Goal: Task Accomplishment & Management: Complete application form

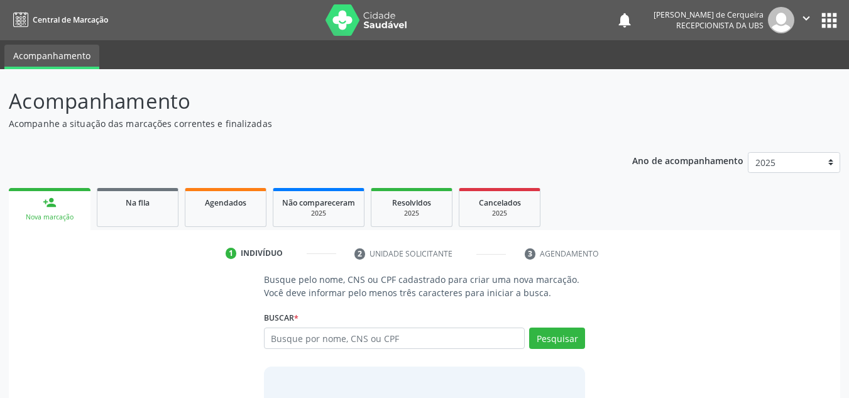
click at [131, 157] on div "Ano de acompanhamento 2025 2024 2023 2022 2021 2020 2019 person_add Nova marcaç…" at bounding box center [424, 309] width 831 height 332
click at [259, 143] on div "Ano de acompanhamento 2025 2024 2023 2022 2021 2020 2019 person_add Nova marcaç…" at bounding box center [424, 309] width 831 height 332
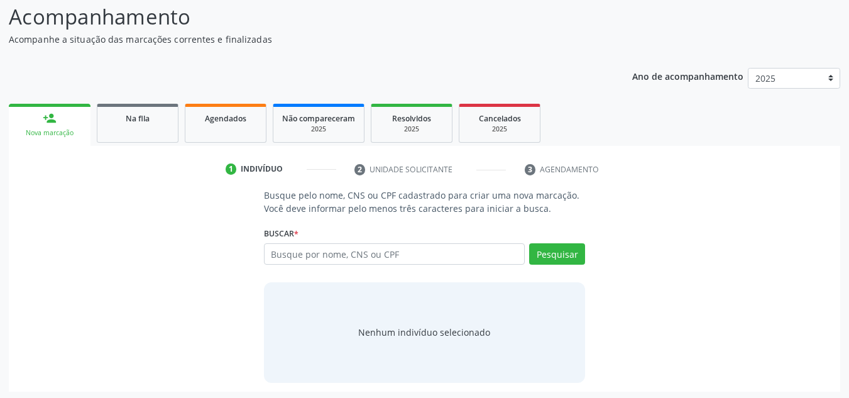
scroll to position [87, 0]
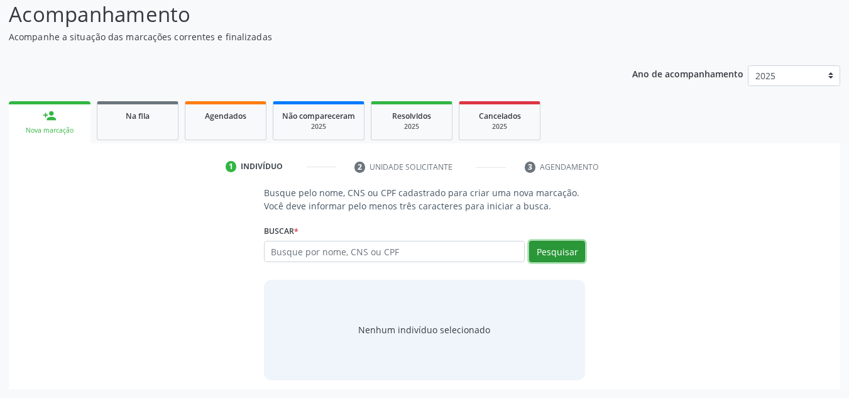
click at [555, 258] on button "Pesquisar" at bounding box center [557, 251] width 56 height 21
click at [55, 131] on div "Nova marcação" at bounding box center [50, 130] width 64 height 9
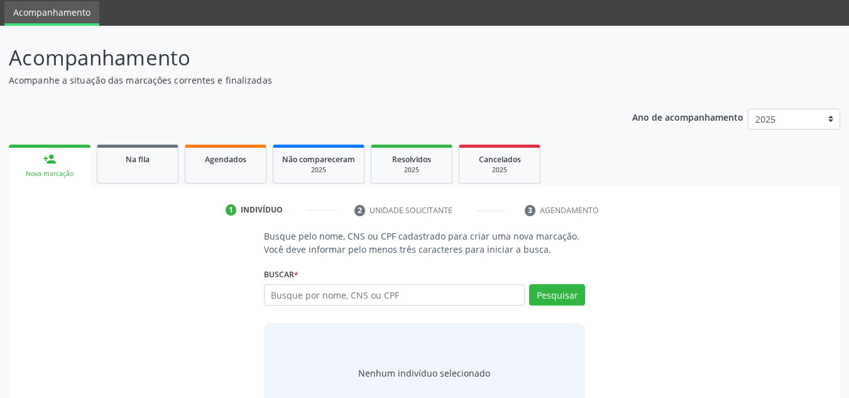
scroll to position [87, 0]
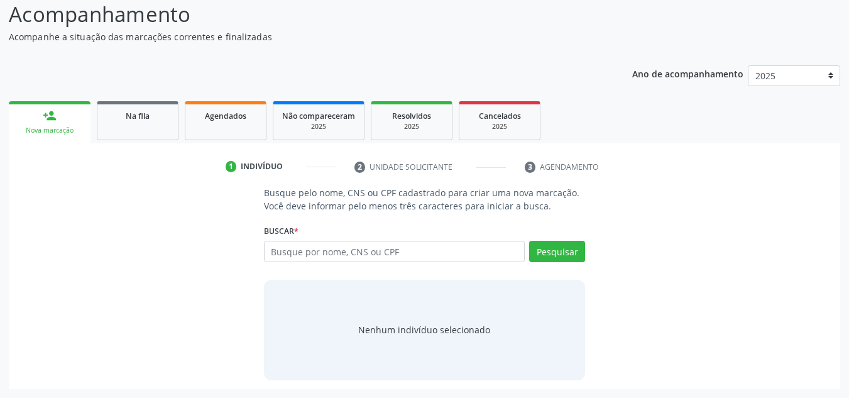
click at [290, 253] on input "text" at bounding box center [394, 251] width 261 height 21
type input "[PERSON_NAME]"
click at [63, 125] on link "person_add Nova marcação" at bounding box center [50, 122] width 82 height 42
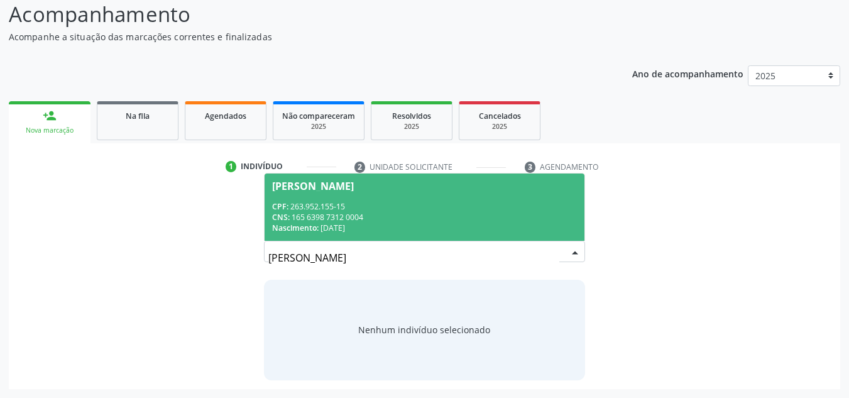
click at [347, 219] on div "CNS: 165 6398 7312 0004" at bounding box center [424, 217] width 305 height 11
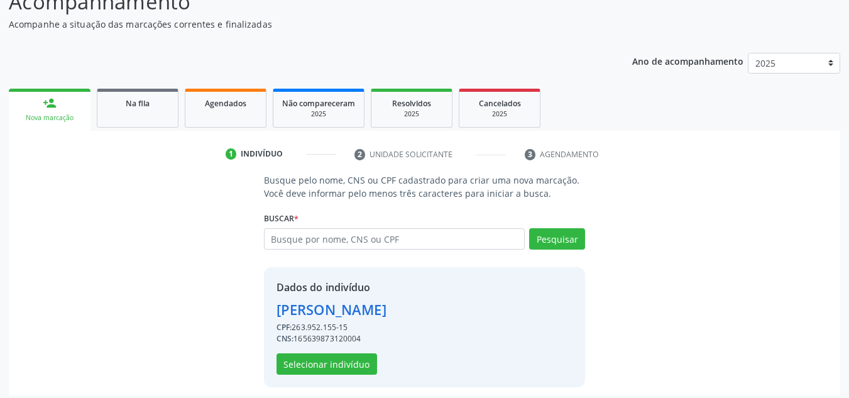
scroll to position [106, 0]
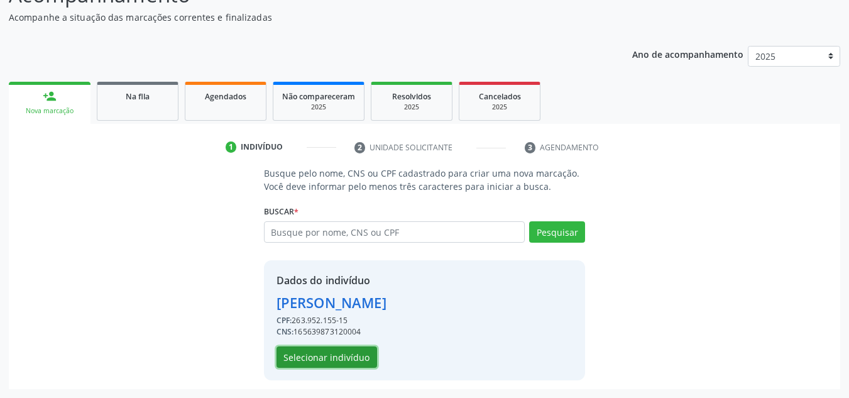
click at [331, 363] on button "Selecionar indivíduo" at bounding box center [326, 356] width 101 height 21
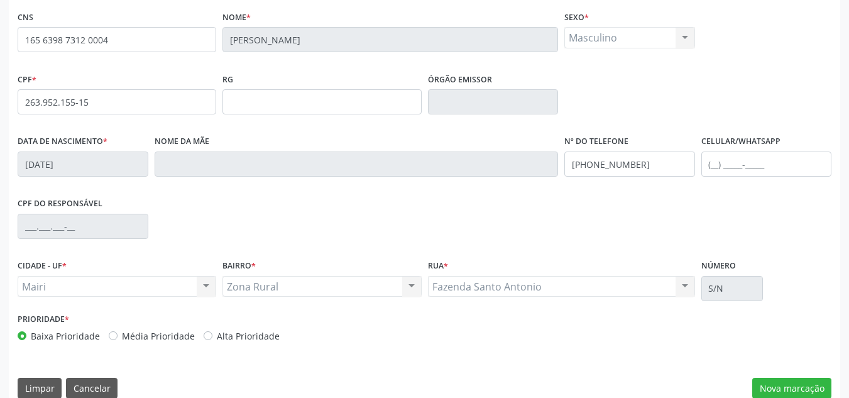
scroll to position [283, 0]
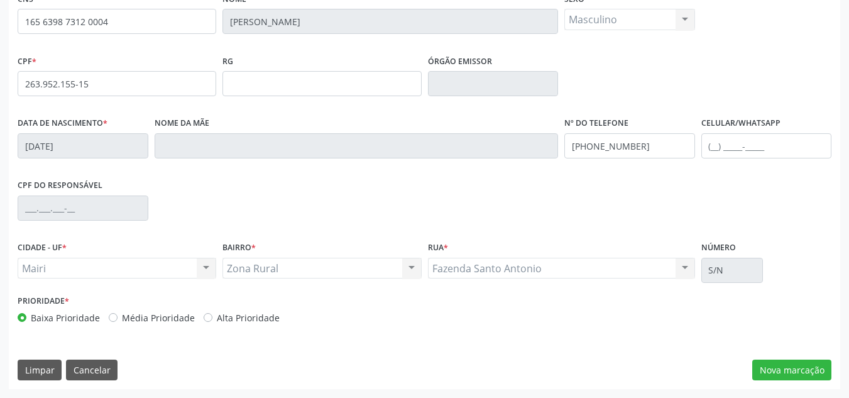
click at [209, 320] on div "Alta Prioridade" at bounding box center [242, 317] width 76 height 13
click at [210, 318] on div "Alta Prioridade" at bounding box center [242, 317] width 76 height 13
click at [217, 320] on label "Alta Prioridade" at bounding box center [248, 317] width 63 height 13
click at [207, 320] on input "Alta Prioridade" at bounding box center [208, 316] width 9 height 11
radio input "true"
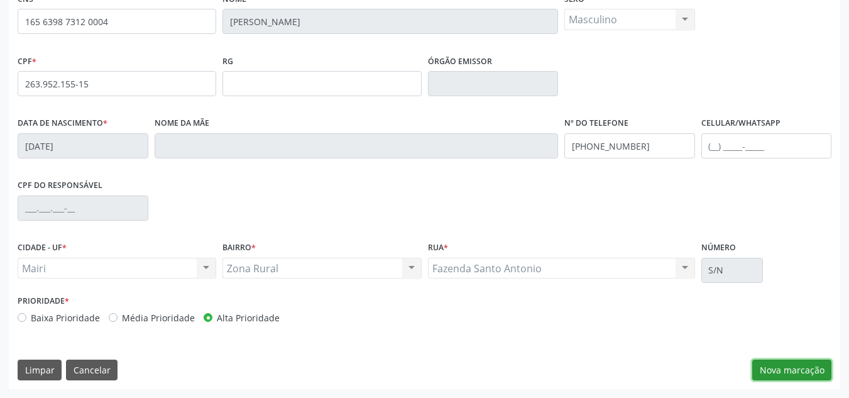
click at [797, 373] on button "Nova marcação" at bounding box center [791, 369] width 79 height 21
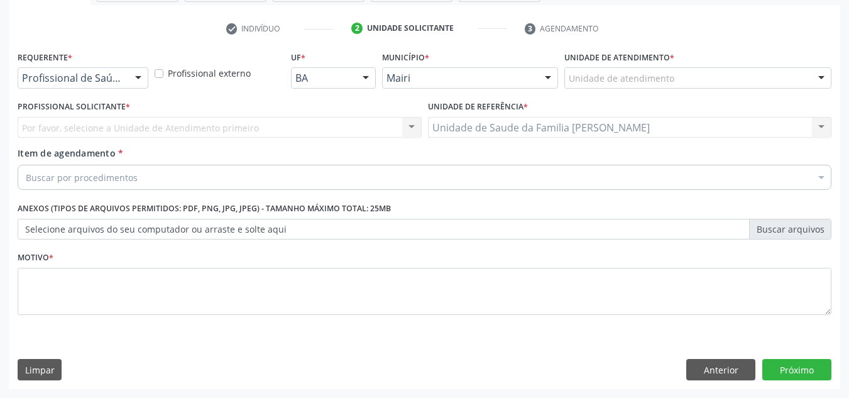
scroll to position [225, 0]
type input "enesia ferna"
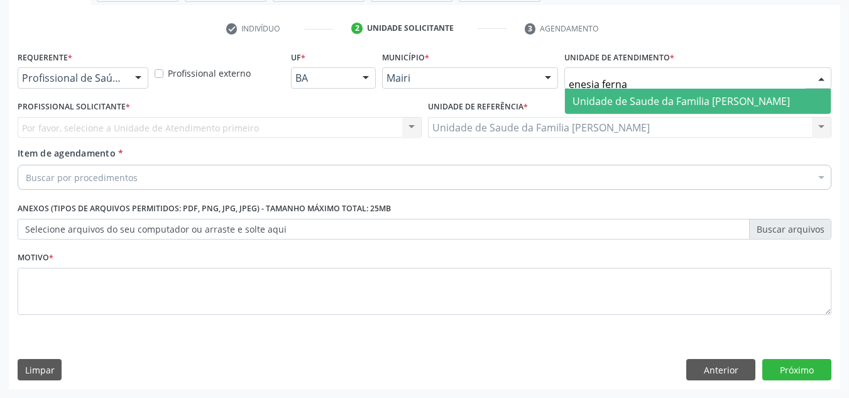
click at [618, 95] on span "Unidade de Saude da Familia [PERSON_NAME]" at bounding box center [680, 101] width 217 height 14
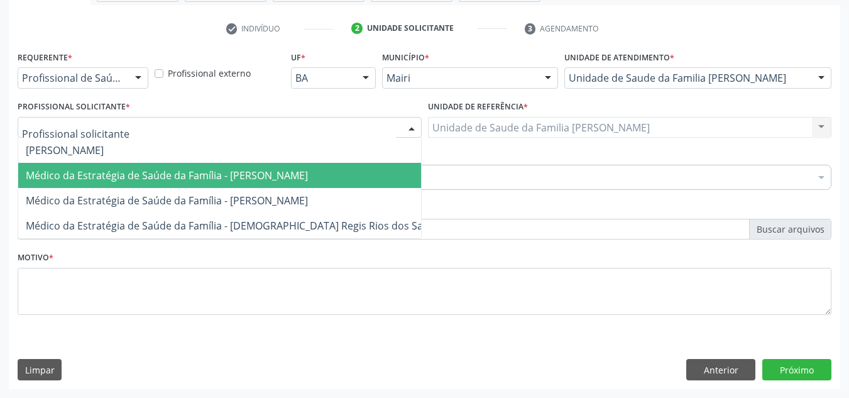
click at [64, 171] on span "Médico da Estratégia de Saúde da Família - [PERSON_NAME]" at bounding box center [167, 175] width 282 height 14
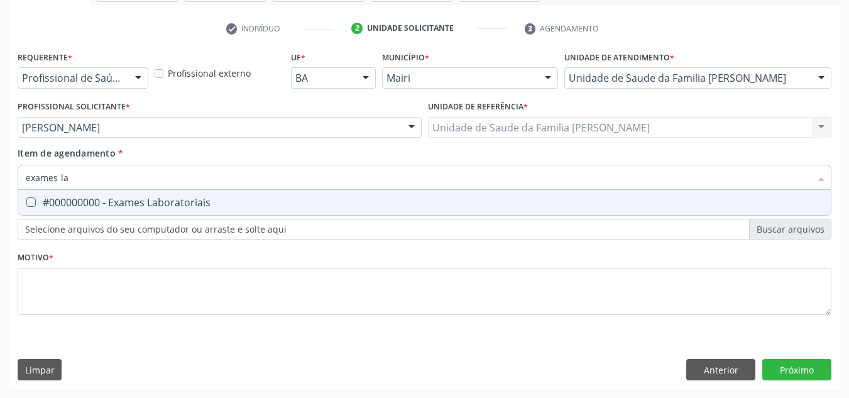
type input "exames lab"
click at [36, 202] on div "#000000000 - Exames Laboratoriais" at bounding box center [424, 202] width 797 height 10
checkbox Laboratoriais "true"
drag, startPoint x: 85, startPoint y: 176, endPoint x: 0, endPoint y: 187, distance: 86.2
click at [0, 187] on div "Acompanhamento Acompanhe a situação das marcações correntes e finalizadas Relat…" at bounding box center [424, 120] width 849 height 553
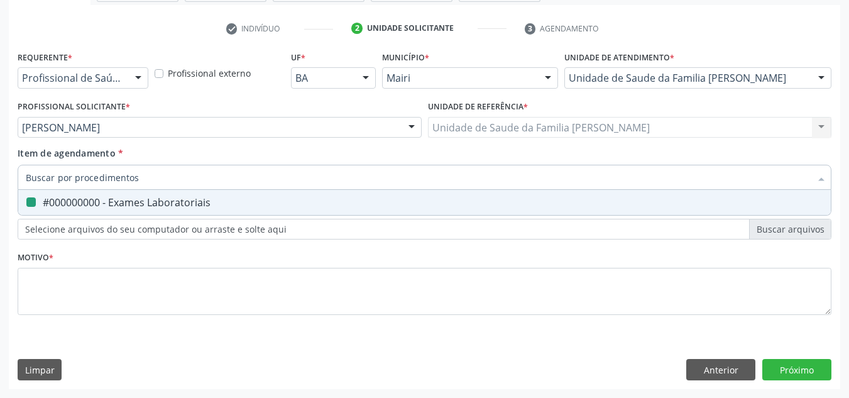
checkbox Laboratoriais "false"
type input "hemogra"
drag, startPoint x: 40, startPoint y: 205, endPoint x: 52, endPoint y: 200, distance: 13.0
click at [44, 204] on div "0202020380 - Hemograma completo" at bounding box center [424, 202] width 797 height 10
checkbox completo "true"
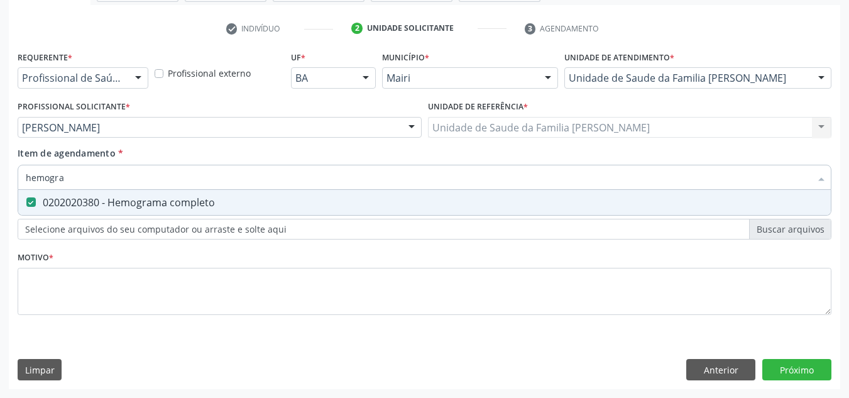
drag, startPoint x: 85, startPoint y: 177, endPoint x: 0, endPoint y: 187, distance: 85.3
click at [0, 187] on div "Acompanhamento Acompanhe a situação das marcações correntes e finalizadas Relat…" at bounding box center [424, 120] width 849 height 553
checkbox completo "false"
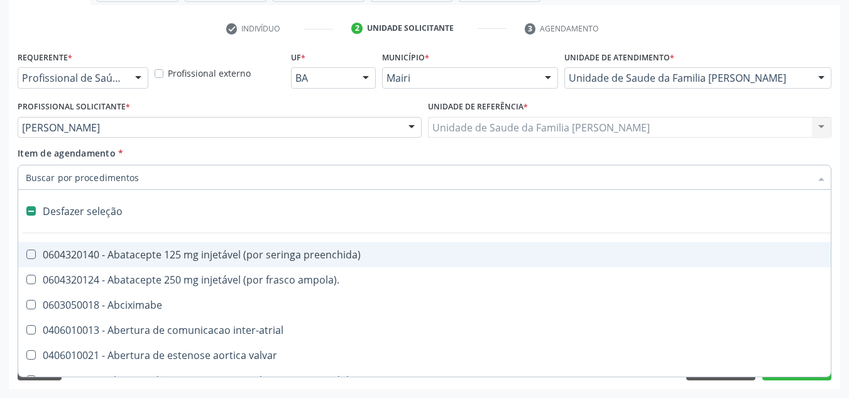
type input "g"
checkbox adolescente\) "true"
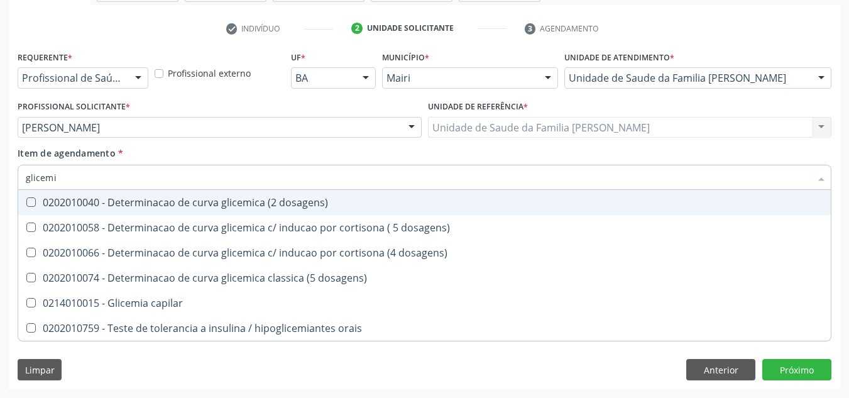
type input "glicemia"
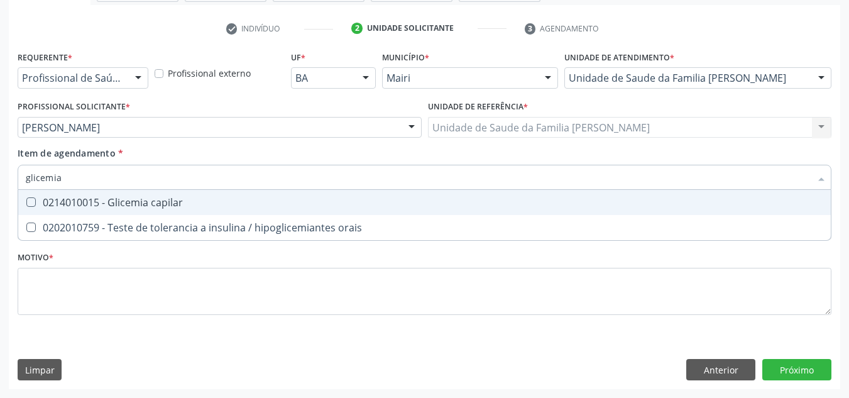
click at [112, 207] on div "0214010015 - Glicemia capilar" at bounding box center [424, 202] width 797 height 10
checkbox capilar "true"
drag, startPoint x: 73, startPoint y: 179, endPoint x: 0, endPoint y: 198, distance: 75.3
click at [0, 198] on div "Acompanhamento Acompanhe a situação das marcações correntes e finalizadas Relat…" at bounding box center [424, 120] width 849 height 553
checkbox capilar "false"
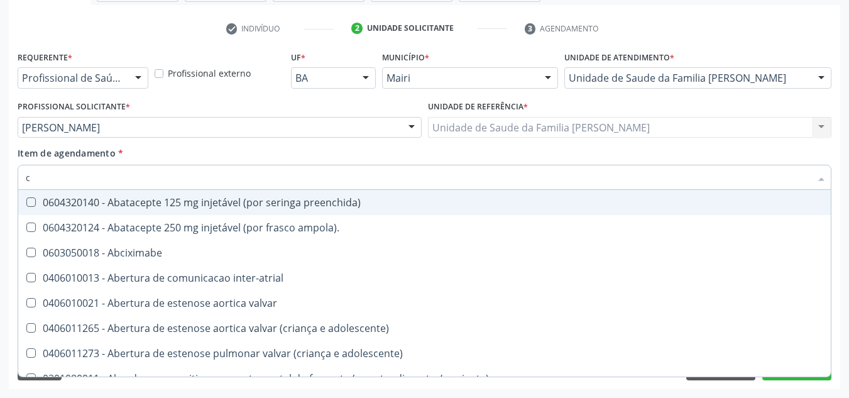
type input "co"
checkbox osseo "true"
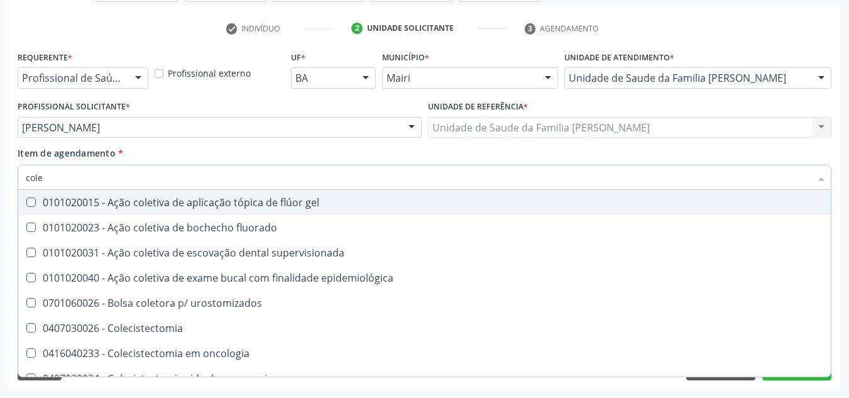
type input "coles"
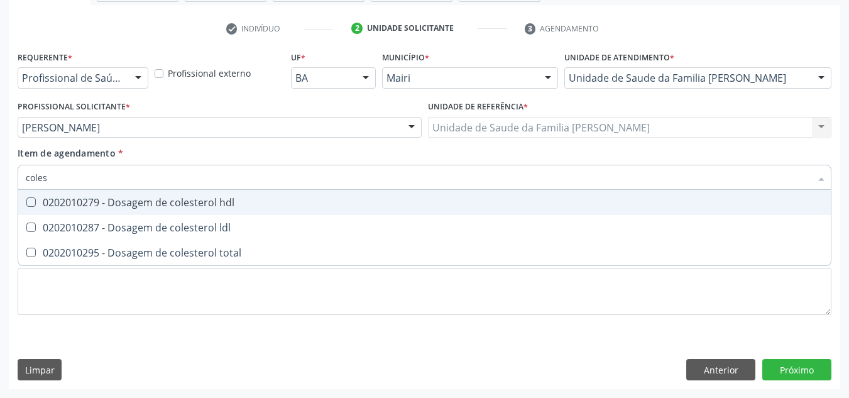
click at [73, 201] on div "0202010279 - Dosagem de colesterol hdl" at bounding box center [424, 202] width 797 height 10
click at [75, 214] on span "0202010279 - Dosagem de colesterol hdl" at bounding box center [424, 202] width 812 height 25
drag, startPoint x: 68, startPoint y: 205, endPoint x: 66, endPoint y: 221, distance: 15.9
click at [68, 205] on div "0202010279 - Dosagem de colesterol hdl" at bounding box center [424, 202] width 797 height 10
checkbox hdl "true"
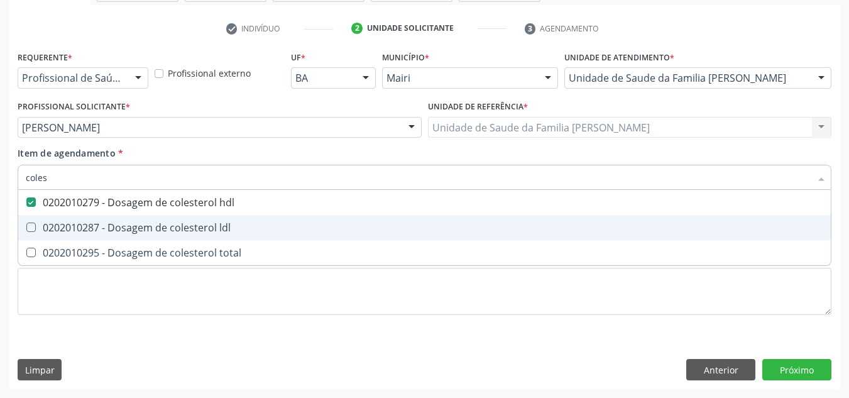
drag, startPoint x: 65, startPoint y: 227, endPoint x: 65, endPoint y: 245, distance: 18.2
click at [65, 229] on div "0202010287 - Dosagem de colesterol ldl" at bounding box center [424, 227] width 797 height 10
checkbox ldl "true"
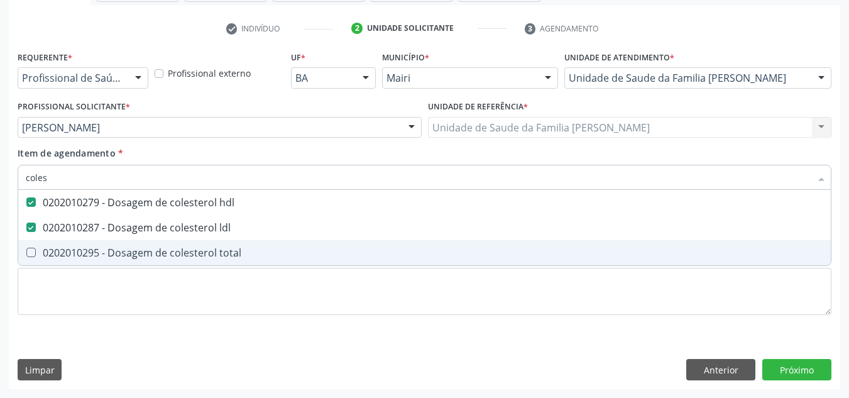
drag, startPoint x: 65, startPoint y: 252, endPoint x: 58, endPoint y: 204, distance: 48.9
click at [65, 249] on div "0202010295 - Dosagem de colesterol total" at bounding box center [424, 253] width 797 height 10
checkbox total "true"
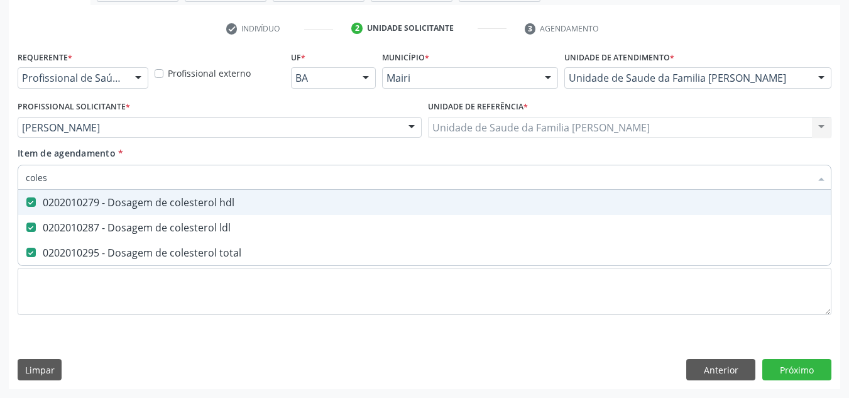
drag, startPoint x: 58, startPoint y: 179, endPoint x: 0, endPoint y: 190, distance: 59.4
click at [0, 190] on div "Acompanhamento Acompanhe a situação das marcações correntes e finalizadas Relat…" at bounding box center [424, 120] width 849 height 553
checkbox hdl "false"
checkbox ldl "false"
checkbox total "false"
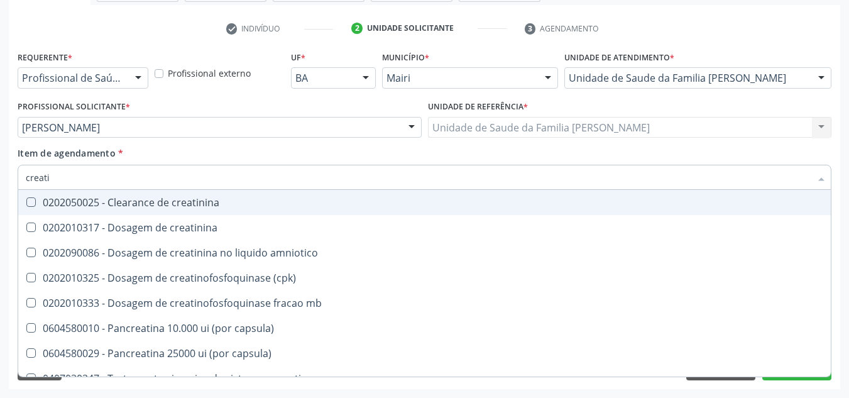
type input "creatin"
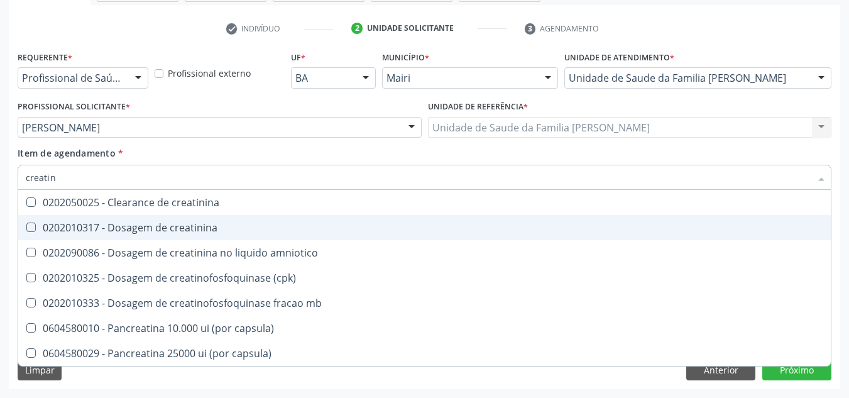
click at [54, 231] on div "0202010317 - Dosagem de creatinina" at bounding box center [424, 227] width 797 height 10
checkbox creatinina "true"
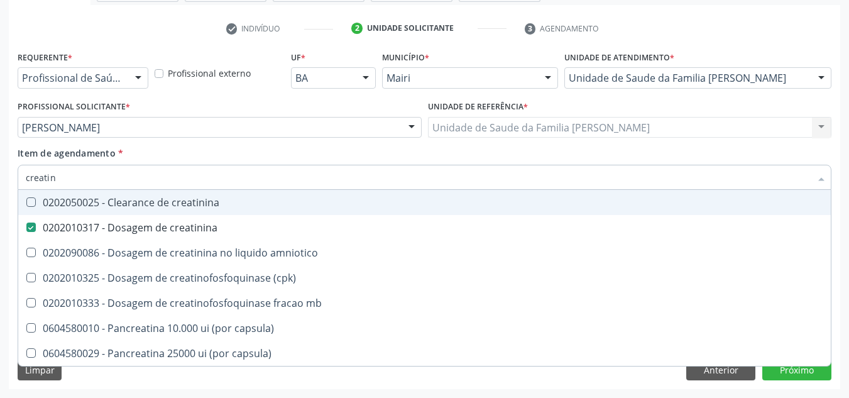
drag, startPoint x: 63, startPoint y: 183, endPoint x: 9, endPoint y: 188, distance: 54.3
click at [9, 188] on div "Requerente * Profissional de Saúde Profissional de Saúde Paciente Nenhum result…" at bounding box center [424, 218] width 831 height 341
checkbox creatinina "false"
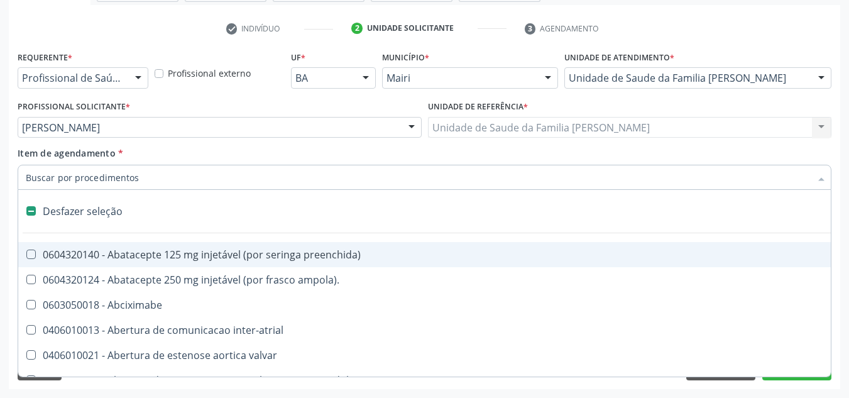
type input "h"
checkbox lactente\) "true"
checkbox joelho "true"
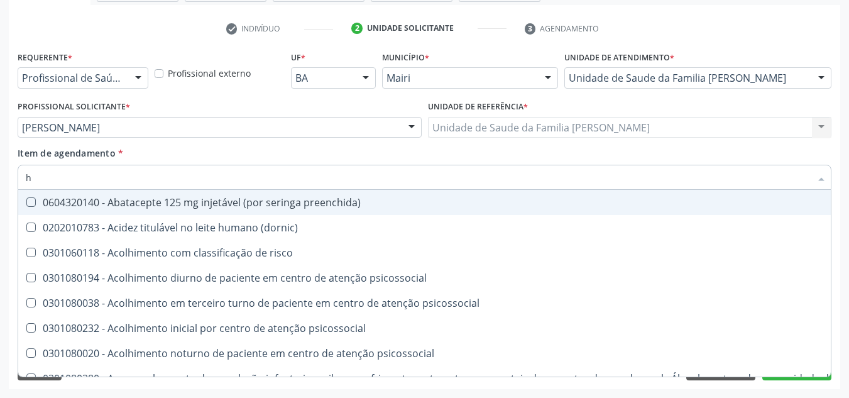
type input "he"
checkbox removível "true"
checkbox hdl "false"
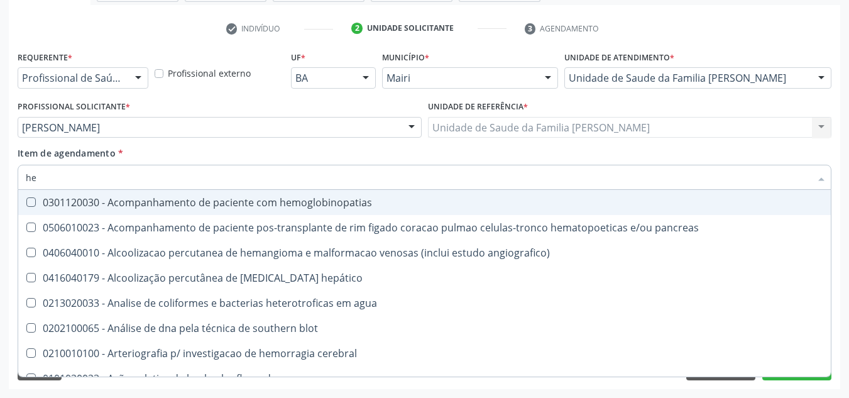
type input "hem"
checkbox transplante "true"
checkbox completo "false"
type input "hemo"
checkbox retro-retal "true"
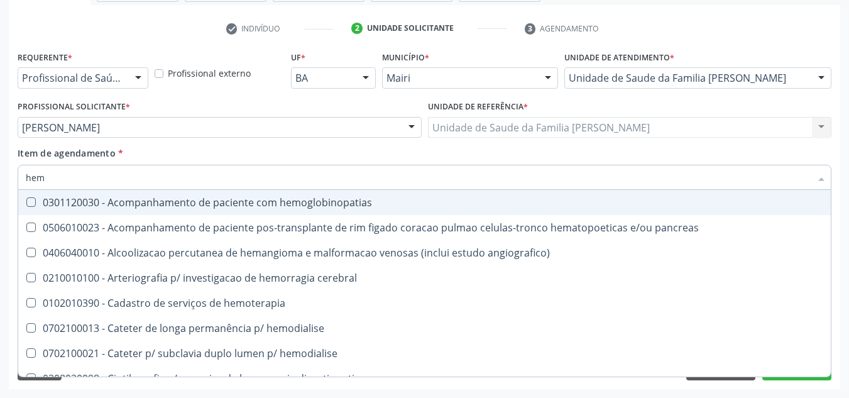
checkbox completo "false"
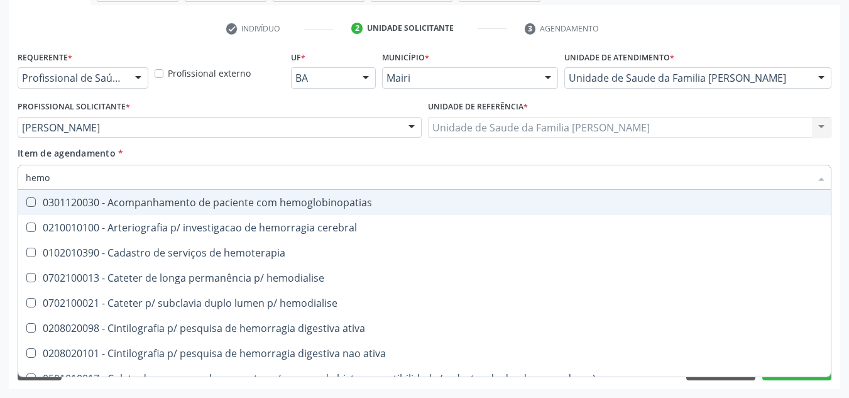
type input "hemog"
checkbox carboxi-hemoglobina "true"
type input "hemogl"
checkbox carboxi-hemoglobina "false"
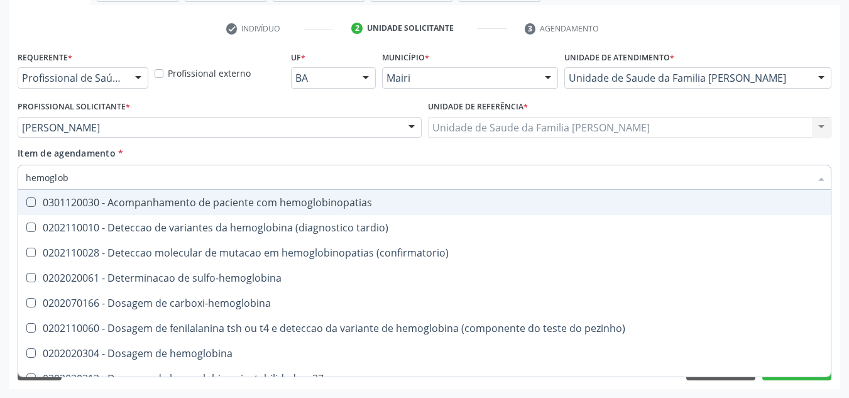
type input "hemoglobi"
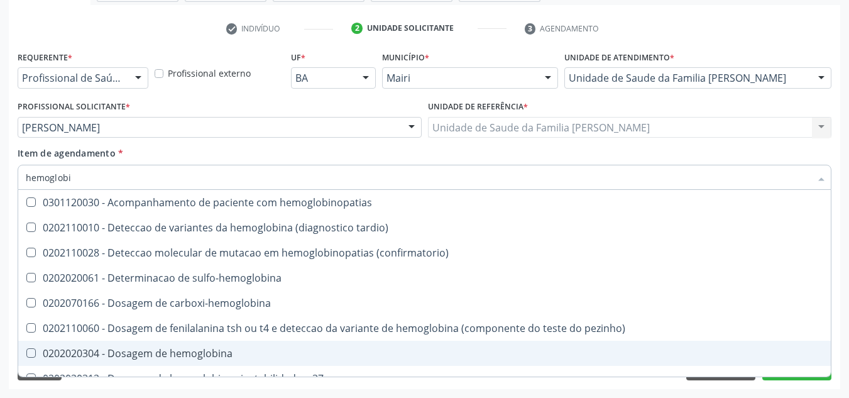
click at [182, 348] on div "0202020304 - Dosagem de hemoglobina" at bounding box center [424, 353] width 797 height 10
checkbox hemoglobina "true"
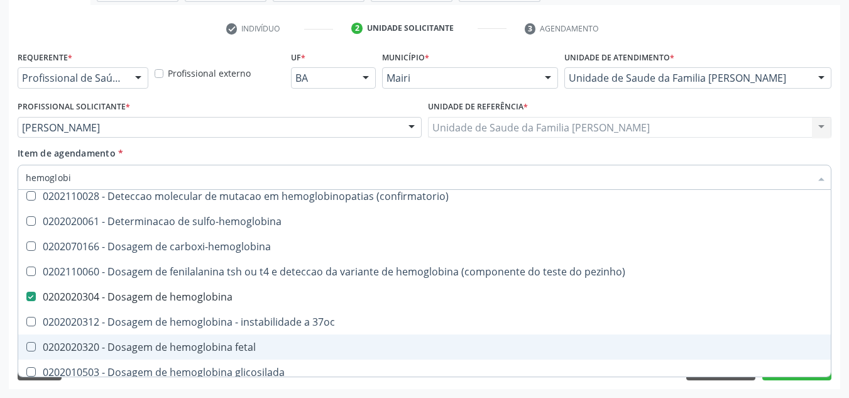
scroll to position [126, 0]
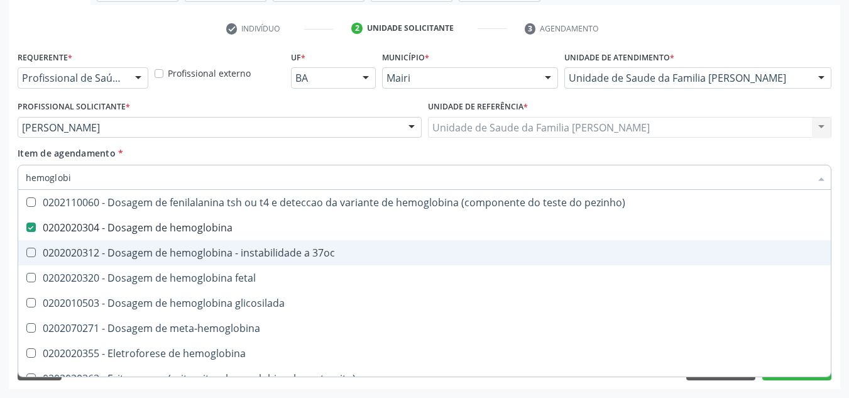
drag, startPoint x: 413, startPoint y: 250, endPoint x: 420, endPoint y: 247, distance: 8.2
click at [420, 248] on div "0202020312 - Dosagem de hemoglobina - instabilidade a 37oc" at bounding box center [424, 253] width 797 height 10
click at [26, 250] on 37oc at bounding box center [30, 252] width 9 height 9
click at [26, 250] on 37oc "checkbox" at bounding box center [22, 252] width 8 height 8
checkbox 37oc "false"
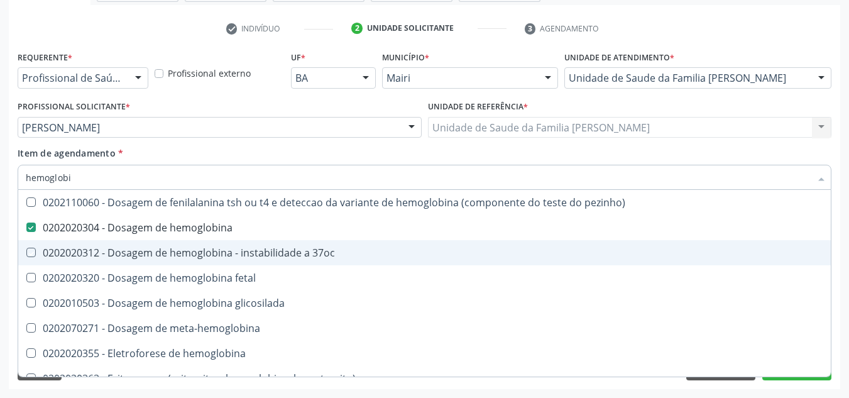
click at [0, 232] on div "Acompanhamento Acompanhe a situação das marcações correntes e finalizadas Relat…" at bounding box center [424, 120] width 849 height 553
checkbox tardio\) "true"
checkbox \(confirmatorio\) "true"
checkbox sulfo-hemoglobina "true"
checkbox carboxi-hemoglobina "true"
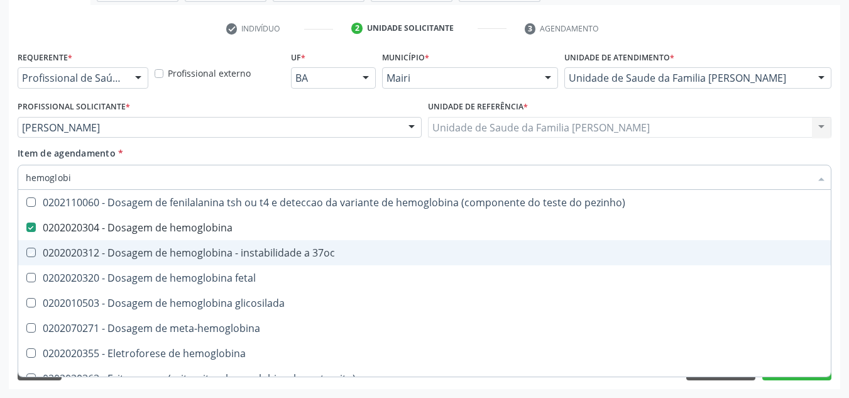
checkbox pezinho\) "true"
checkbox 37oc "true"
checkbox fetal "true"
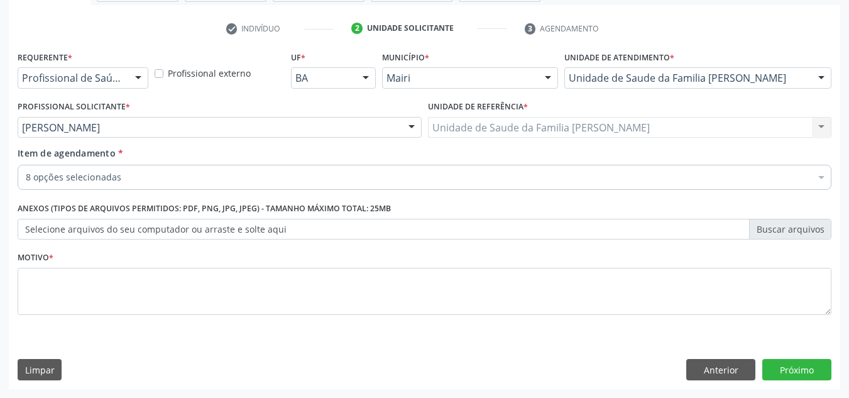
scroll to position [0, 0]
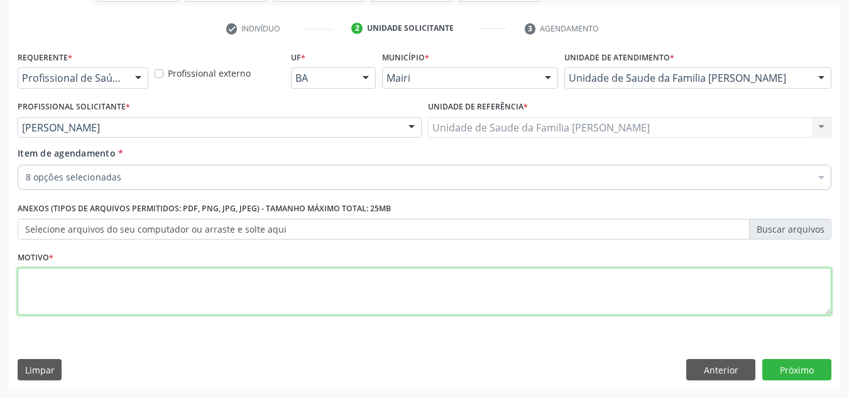
click at [49, 298] on textarea at bounding box center [425, 292] width 814 height 48
type textarea "p"
type textarea "PRÉ DM"
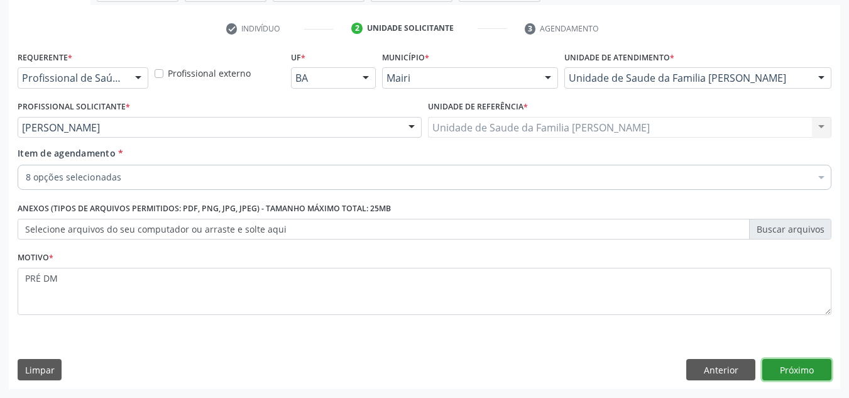
click at [800, 372] on button "Próximo" at bounding box center [796, 369] width 69 height 21
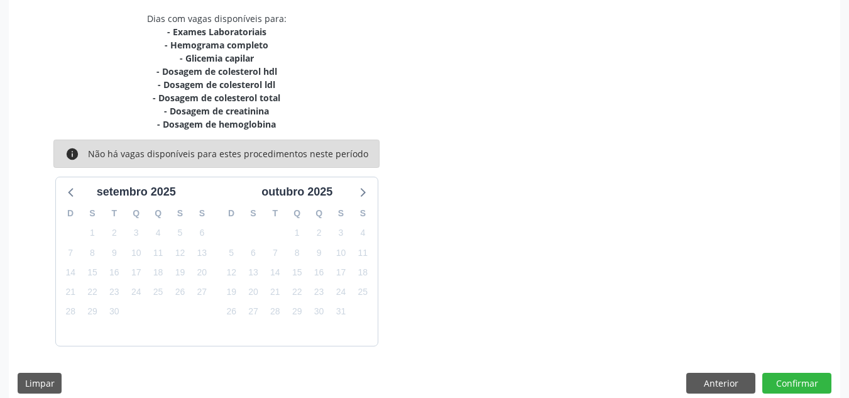
scroll to position [278, 0]
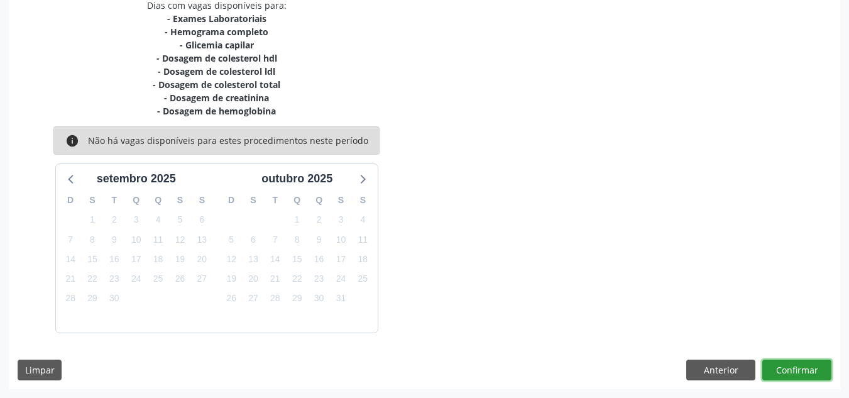
click at [807, 376] on button "Confirmar" at bounding box center [796, 369] width 69 height 21
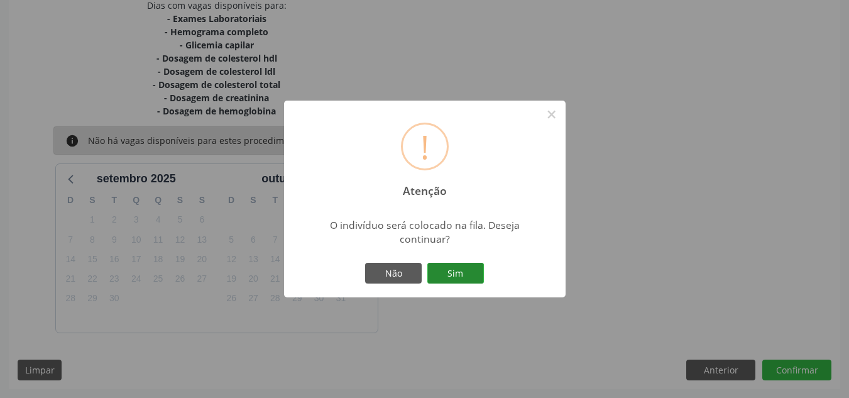
click at [455, 280] on button "Sim" at bounding box center [455, 273] width 57 height 21
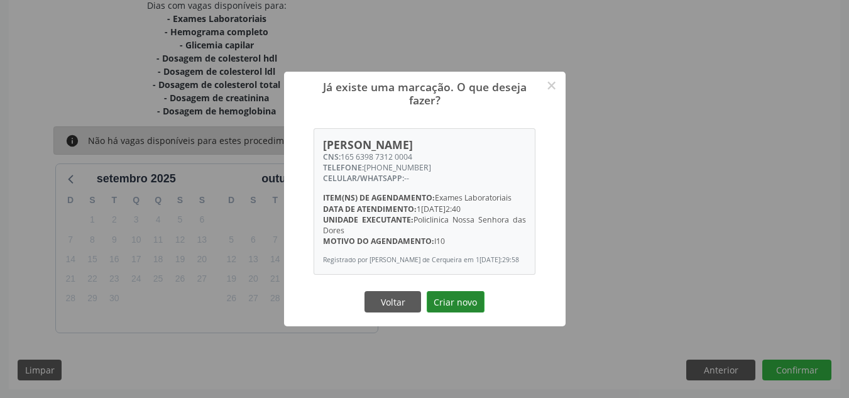
click at [462, 312] on button "Criar novo" at bounding box center [456, 301] width 58 height 21
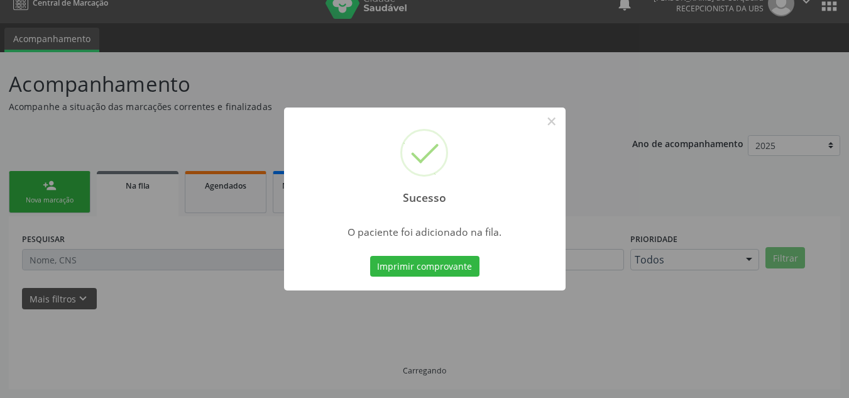
scroll to position [17, 0]
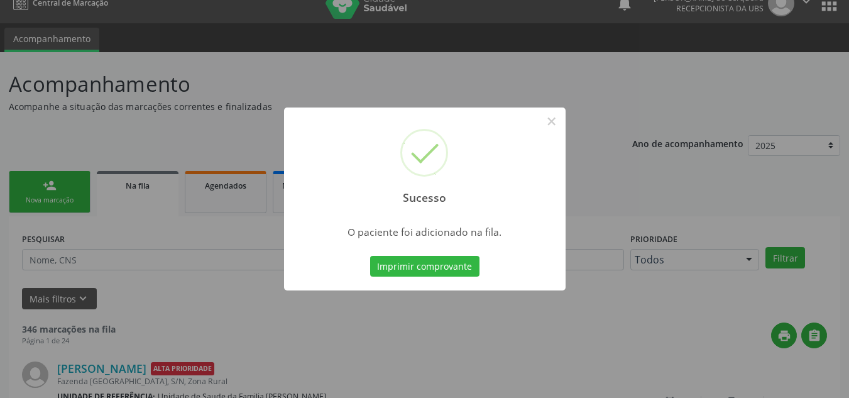
click at [61, 188] on div "Sucesso × O paciente foi adicionado na fila. Imprimir comprovante Cancel" at bounding box center [424, 199] width 849 height 398
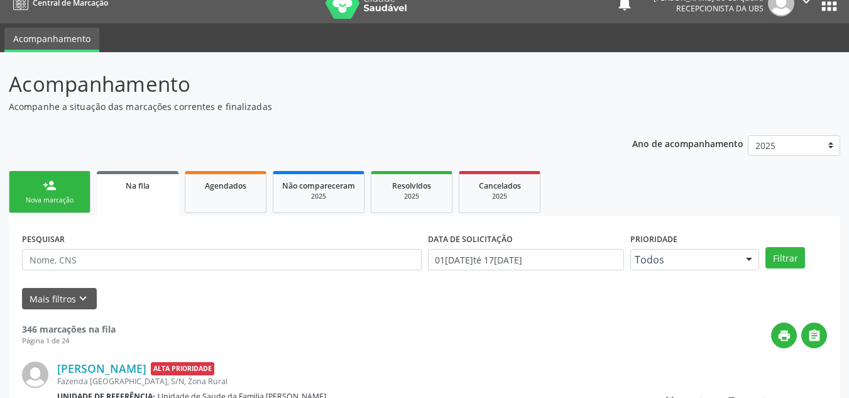
click at [75, 188] on link "person_add Nova marcação" at bounding box center [50, 192] width 82 height 42
